Goal: Information Seeking & Learning: Compare options

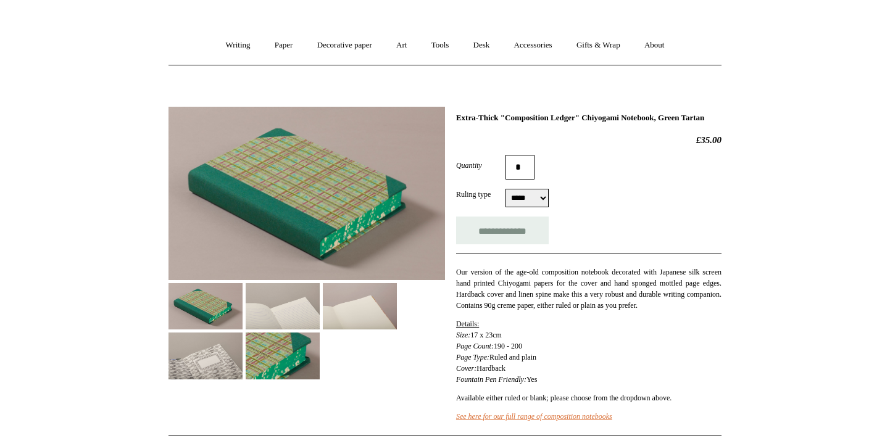
scroll to position [101, 0]
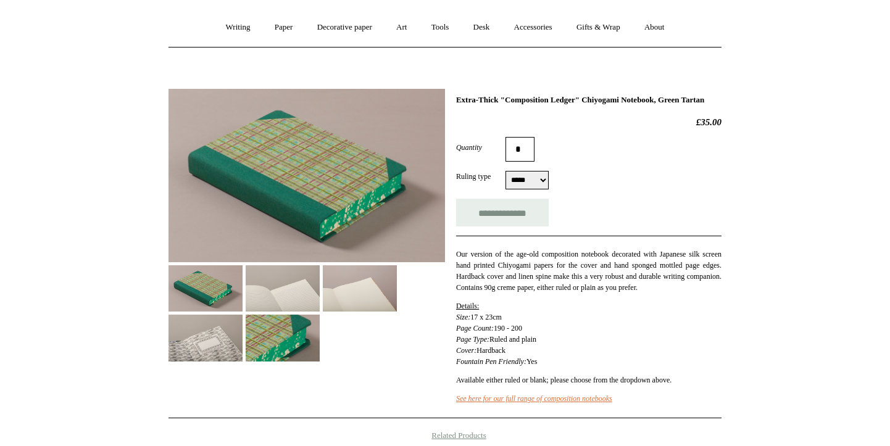
click at [223, 286] on img at bounding box center [206, 289] width 74 height 46
click at [270, 295] on img at bounding box center [283, 289] width 74 height 46
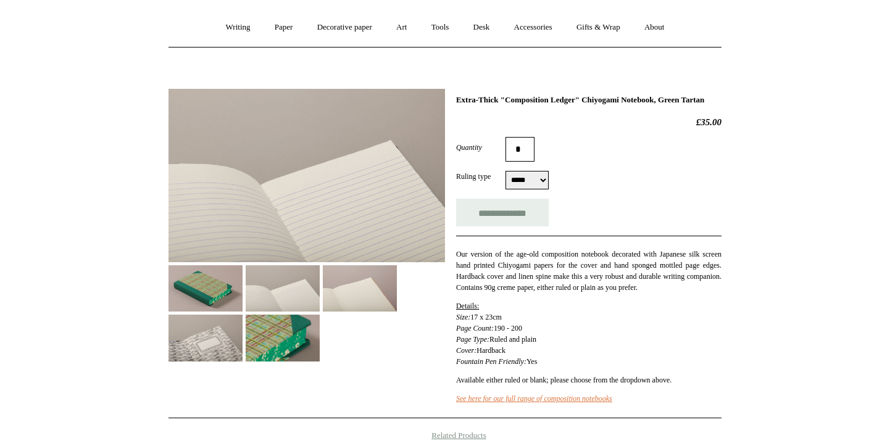
click at [275, 343] on img at bounding box center [283, 338] width 74 height 46
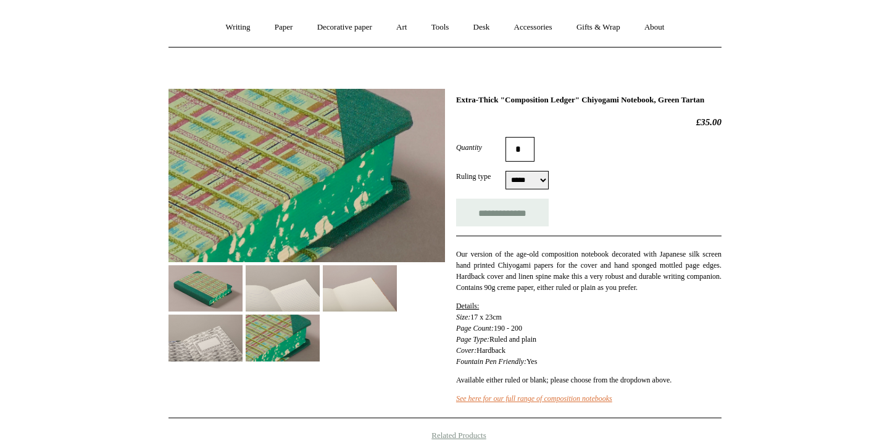
click at [343, 306] on img at bounding box center [360, 289] width 74 height 46
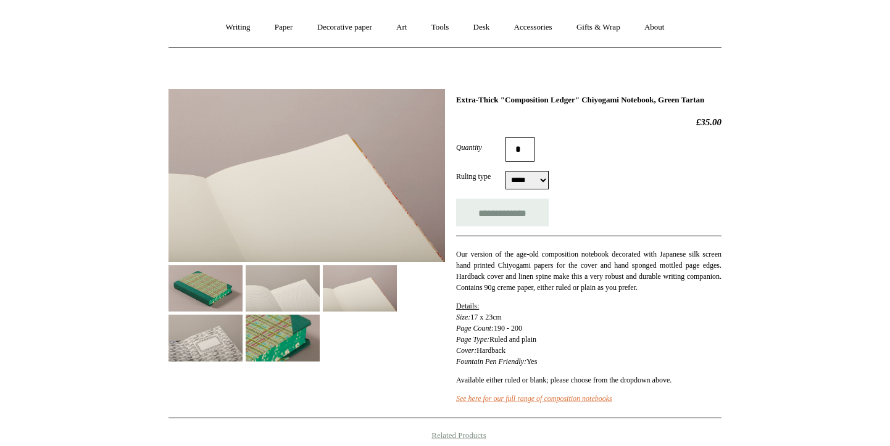
click at [190, 340] on img at bounding box center [206, 338] width 74 height 46
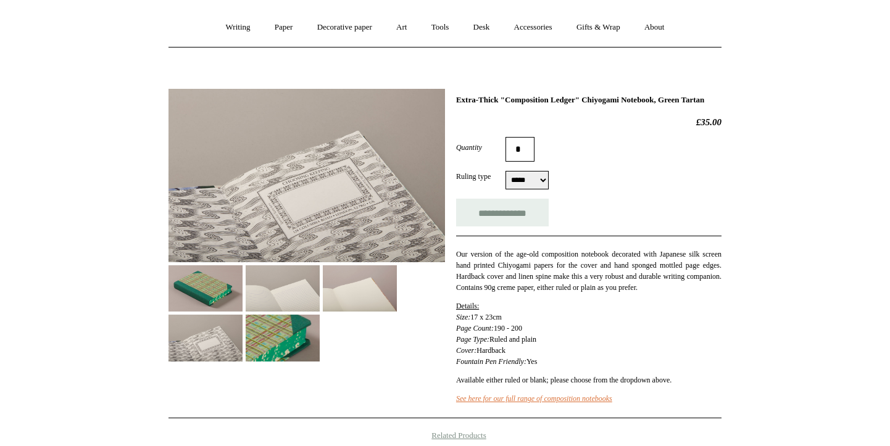
click at [527, 190] on select "***** *****" at bounding box center [527, 180] width 43 height 19
click at [529, 188] on select "***** *****" at bounding box center [527, 180] width 43 height 19
select select "*****"
click at [219, 304] on img at bounding box center [206, 289] width 74 height 46
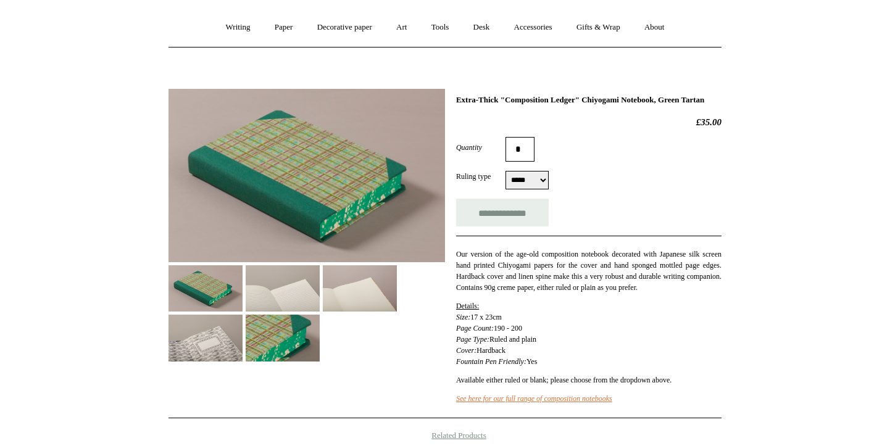
click at [277, 309] on img at bounding box center [283, 289] width 74 height 46
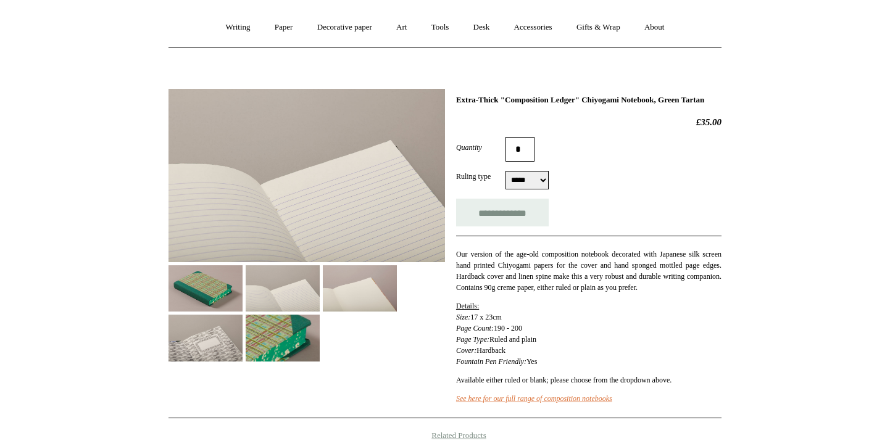
click at [321, 308] on div at bounding box center [307, 221] width 277 height 282
click at [339, 306] on img at bounding box center [360, 289] width 74 height 46
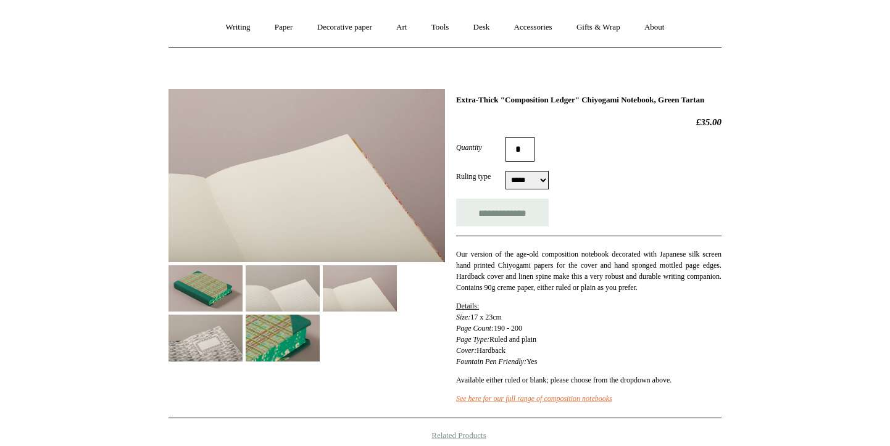
click at [218, 327] on img at bounding box center [206, 338] width 74 height 46
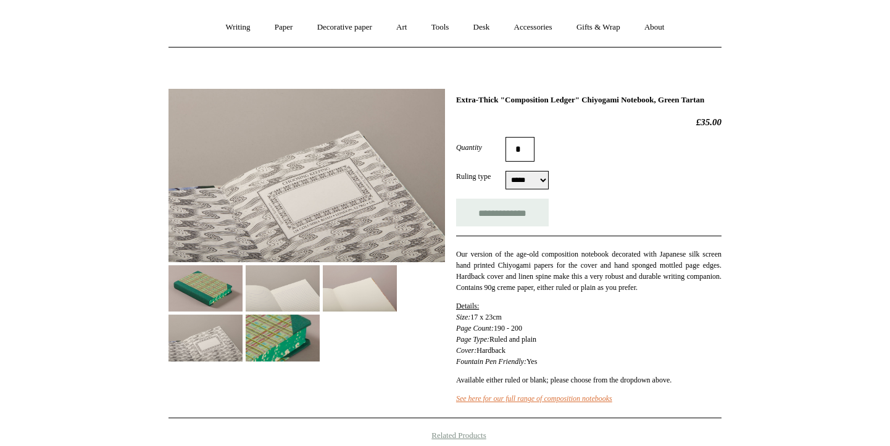
click at [212, 297] on img at bounding box center [206, 289] width 74 height 46
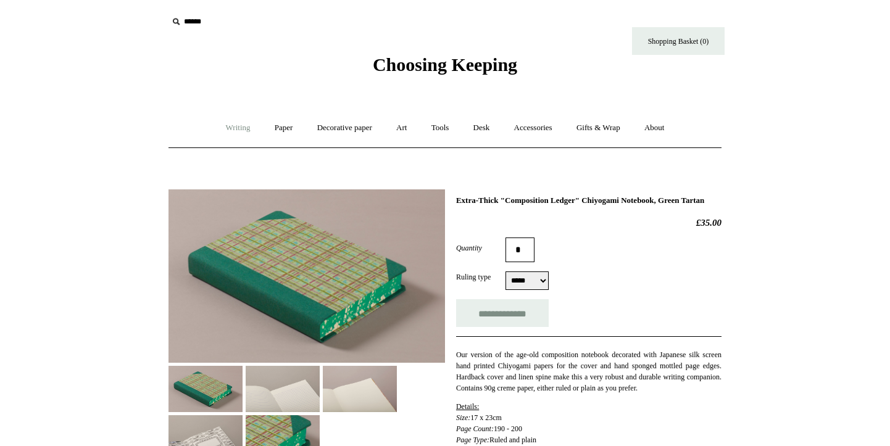
click at [235, 128] on link "Writing +" at bounding box center [238, 128] width 47 height 33
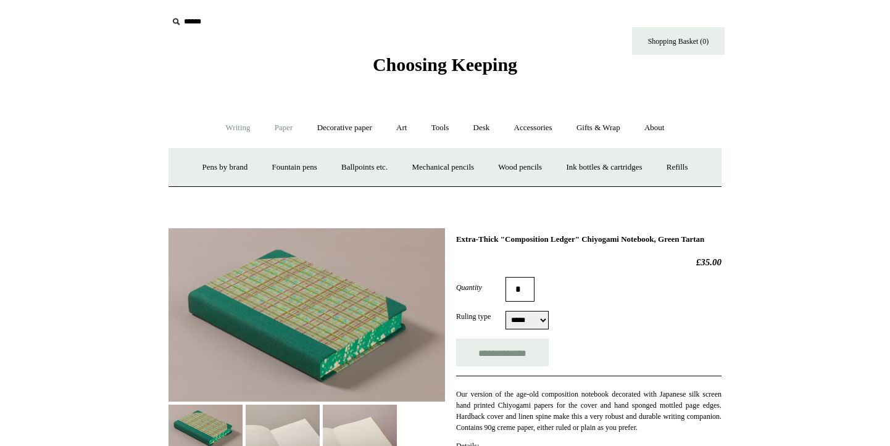
click at [274, 128] on link "Paper +" at bounding box center [284, 128] width 41 height 33
click at [272, 170] on link "Notebooks +" at bounding box center [272, 167] width 57 height 33
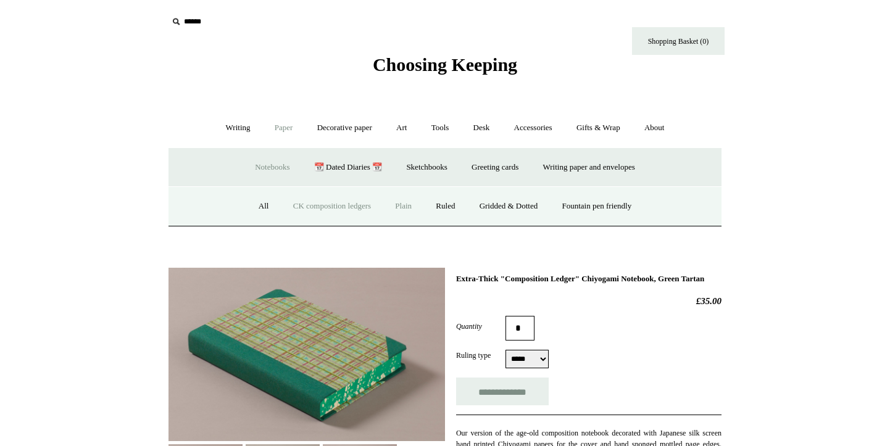
click at [408, 207] on link "Plain" at bounding box center [403, 206] width 39 height 33
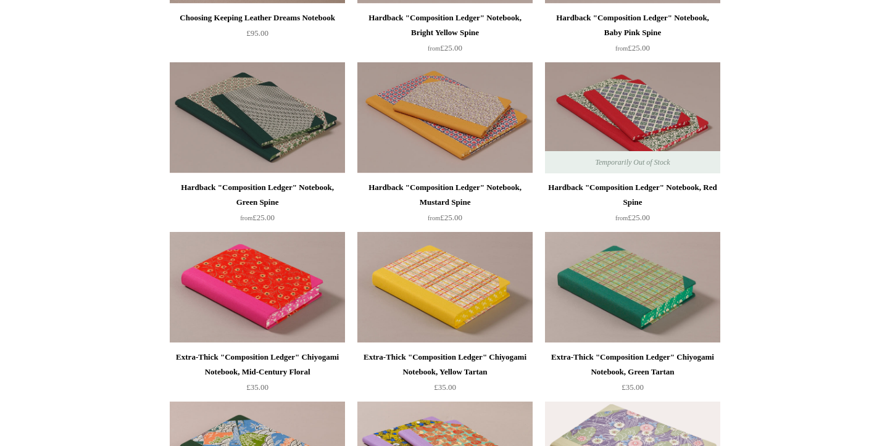
scroll to position [1460, 0]
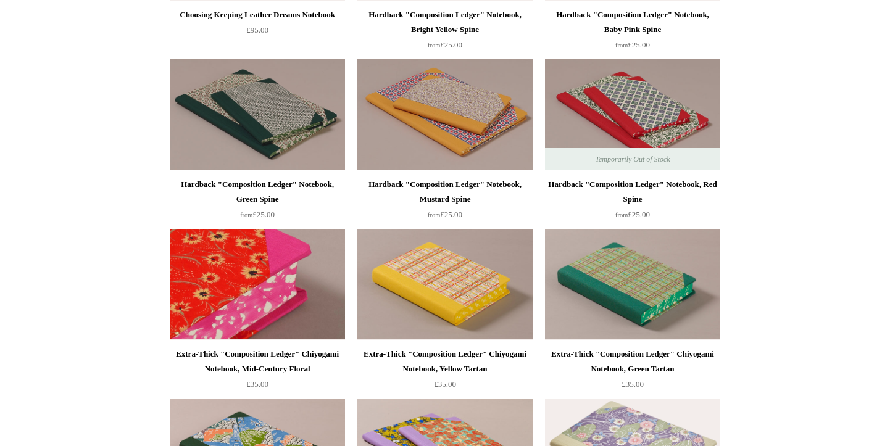
click at [227, 313] on img at bounding box center [257, 284] width 175 height 111
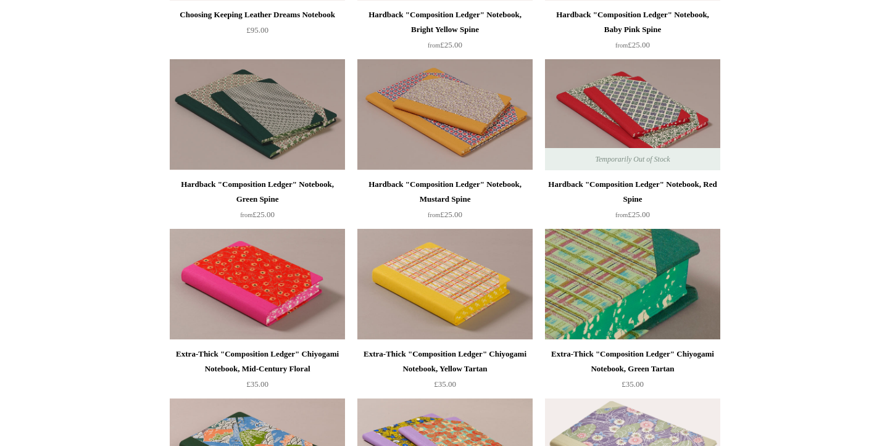
click at [627, 270] on img at bounding box center [632, 284] width 175 height 111
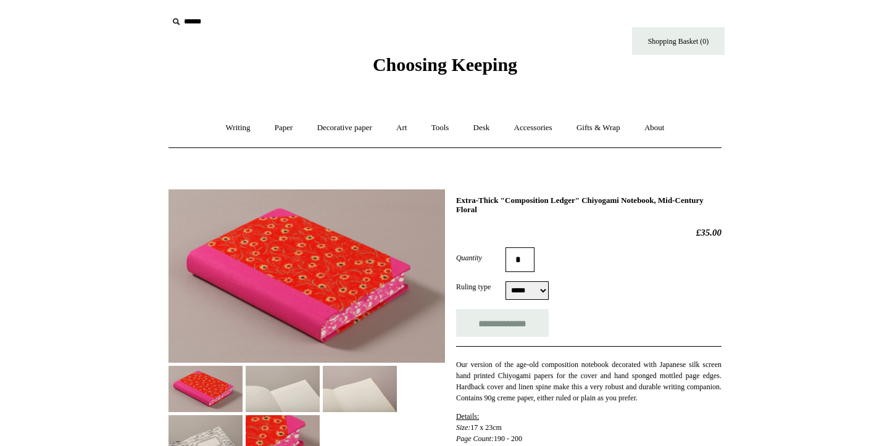
select select "*****"
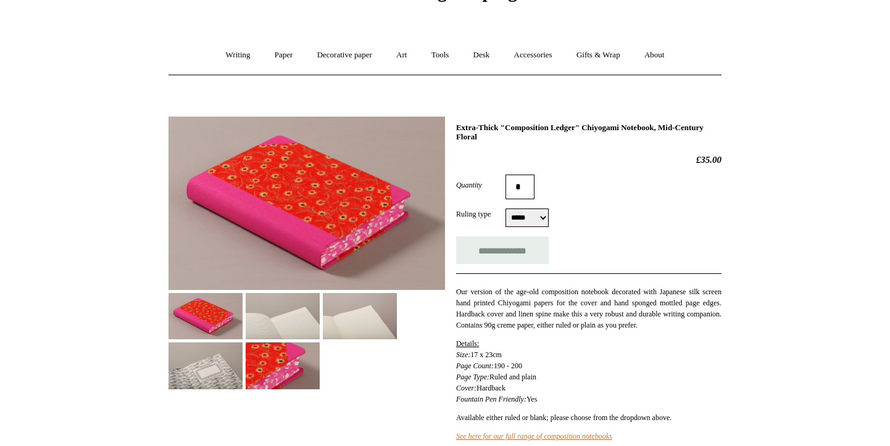
scroll to position [107, 0]
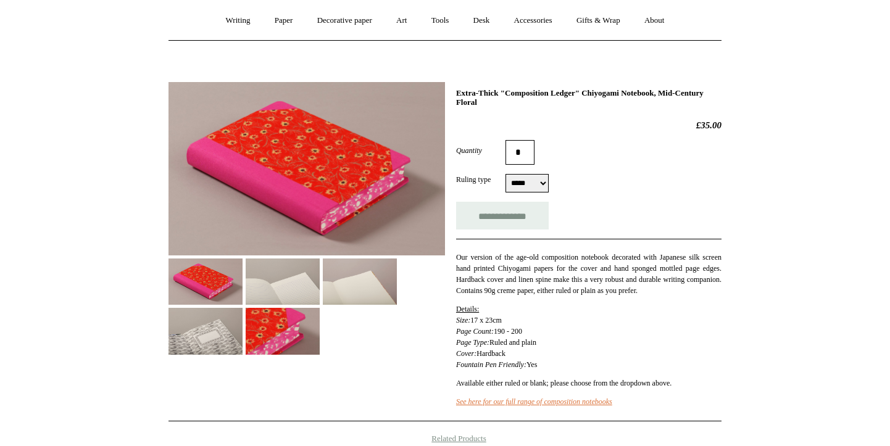
click at [243, 312] on img at bounding box center [206, 331] width 74 height 46
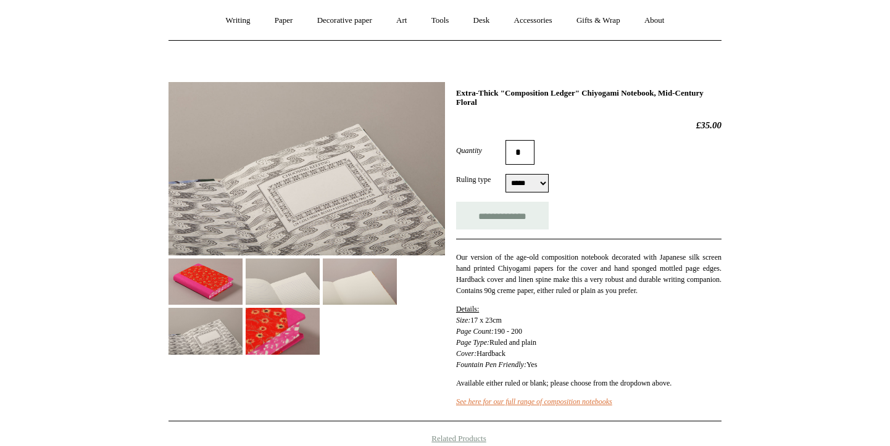
click at [320, 335] on img at bounding box center [283, 331] width 74 height 46
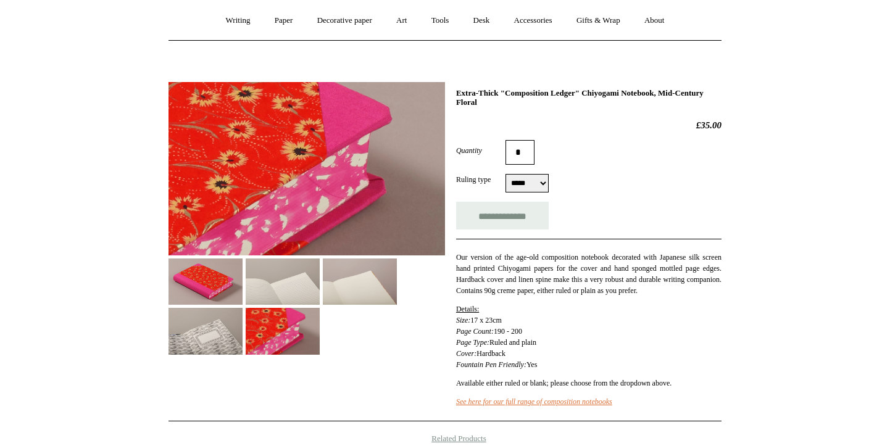
click at [186, 300] on img at bounding box center [206, 282] width 74 height 46
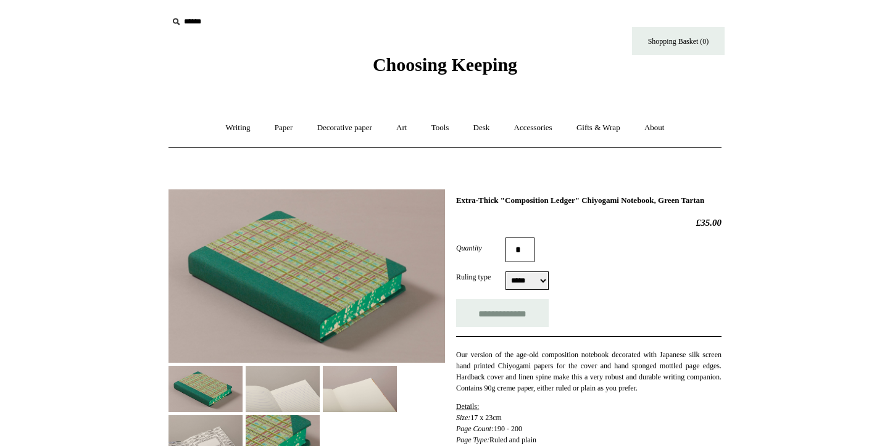
select select "*****"
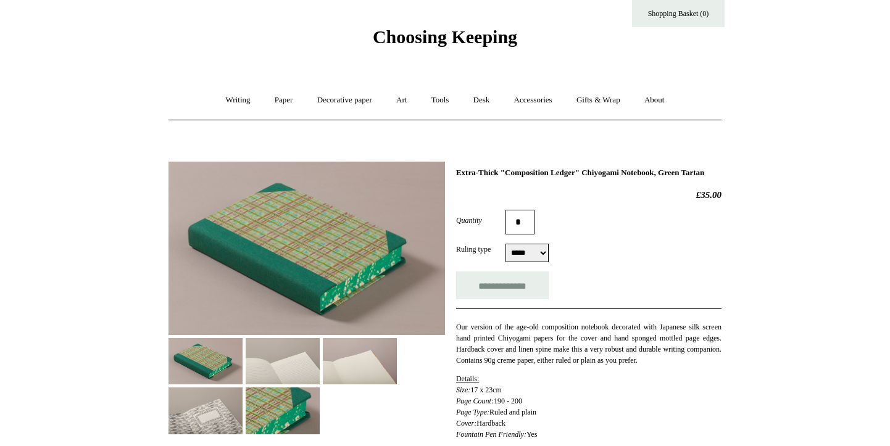
scroll to position [152, 0]
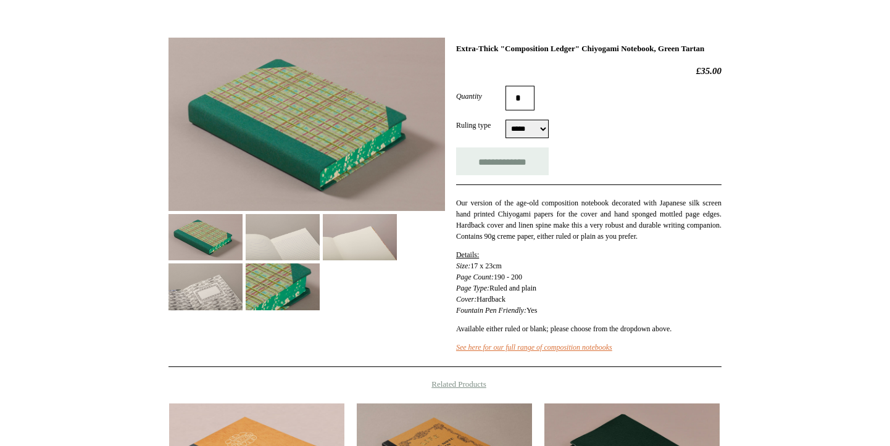
click at [288, 287] on img at bounding box center [283, 287] width 74 height 46
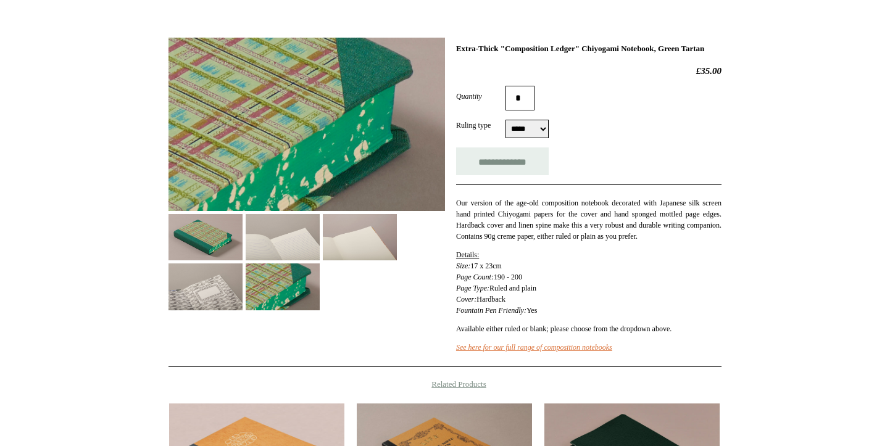
click at [212, 240] on img at bounding box center [206, 237] width 74 height 46
